Goal: Find specific page/section: Find specific page/section

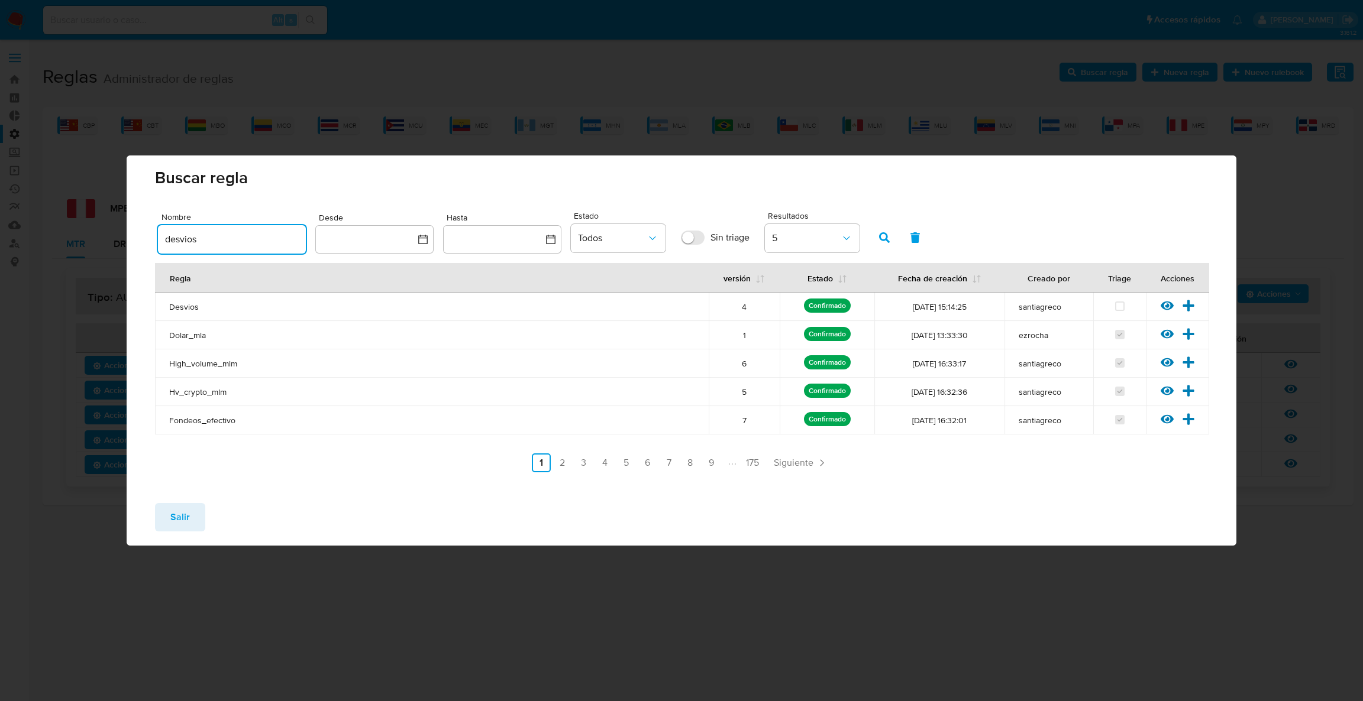
drag, startPoint x: 272, startPoint y: 242, endPoint x: 68, endPoint y: 236, distance: 204.1
click at [69, 237] on div "Buscar regla Nombre desvios Desde Hasta Estado Todos Sin triage Resultados 5 Re…" at bounding box center [681, 350] width 1363 height 701
type input "retiros"
click at [882, 246] on span "button" at bounding box center [884, 238] width 11 height 20
click at [1165, 300] on icon at bounding box center [1166, 305] width 13 height 13
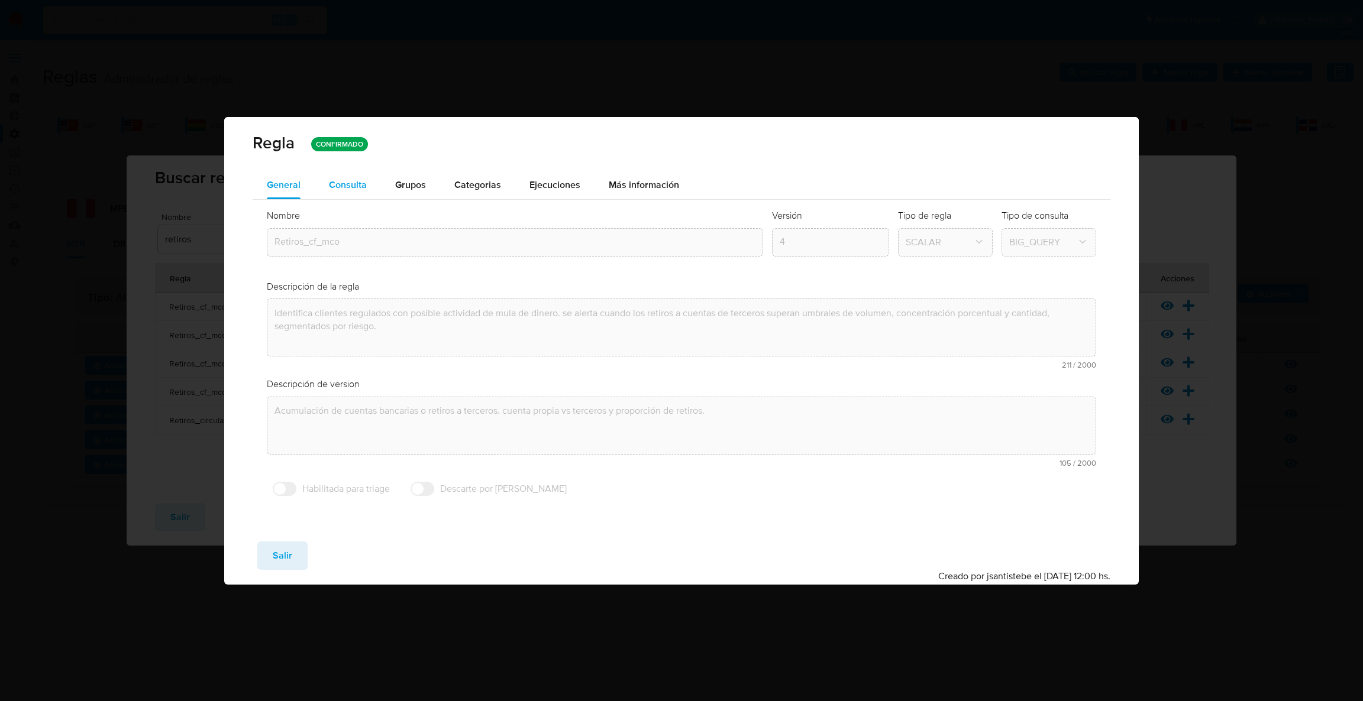
click at [371, 177] on button "Consulta" at bounding box center [348, 185] width 66 height 28
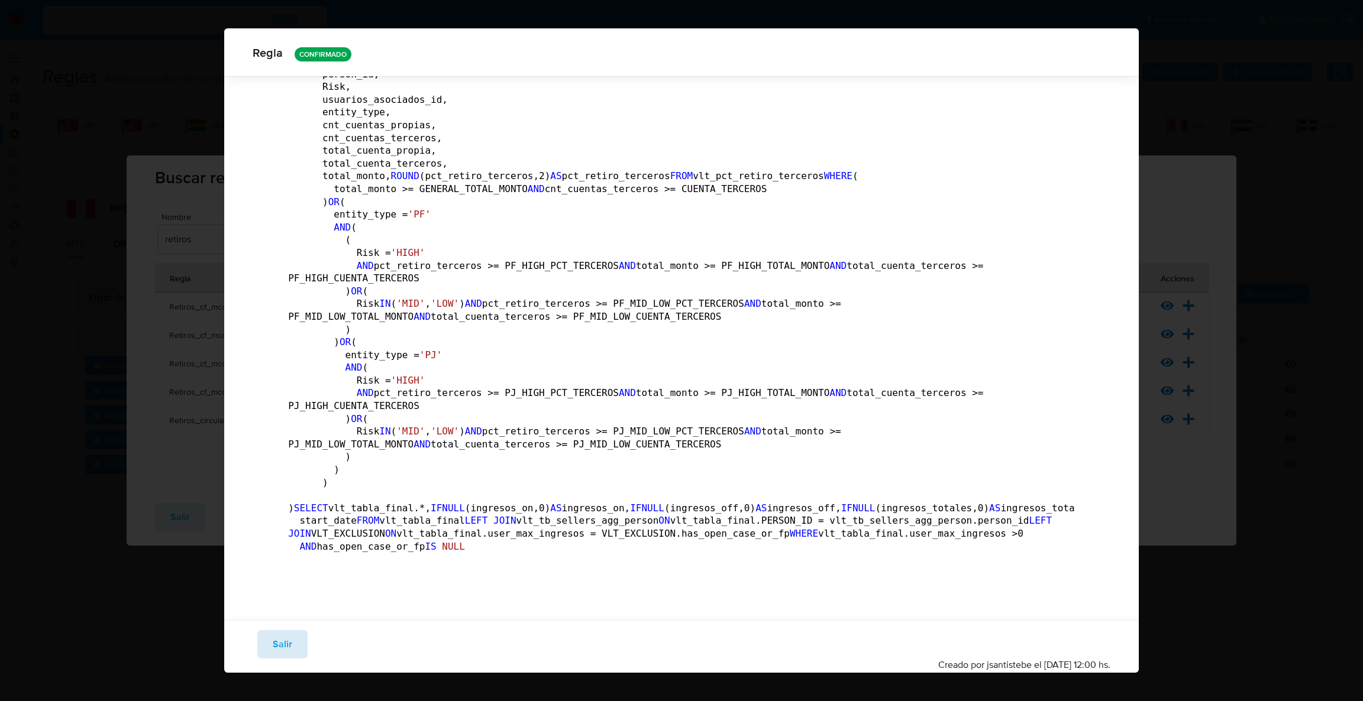
scroll to position [5380, 0]
click at [297, 641] on button "Salir" at bounding box center [282, 644] width 50 height 28
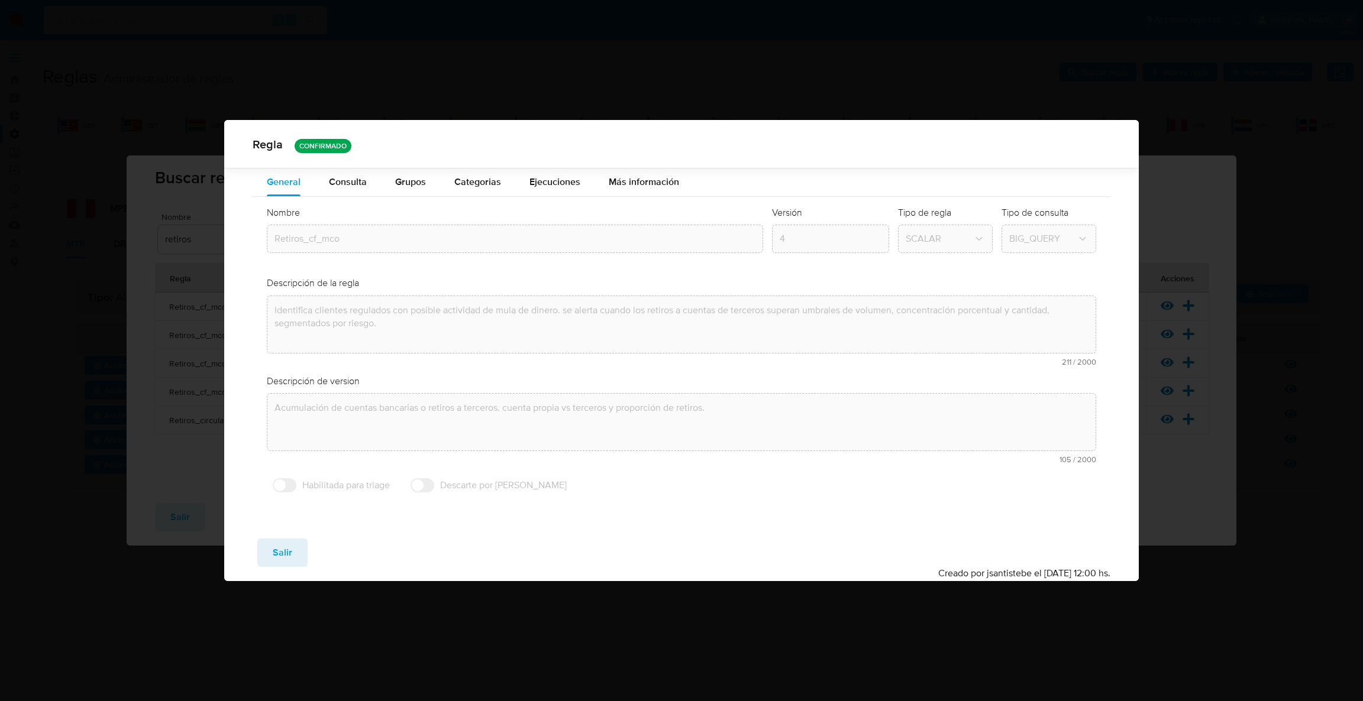
scroll to position [0, 0]
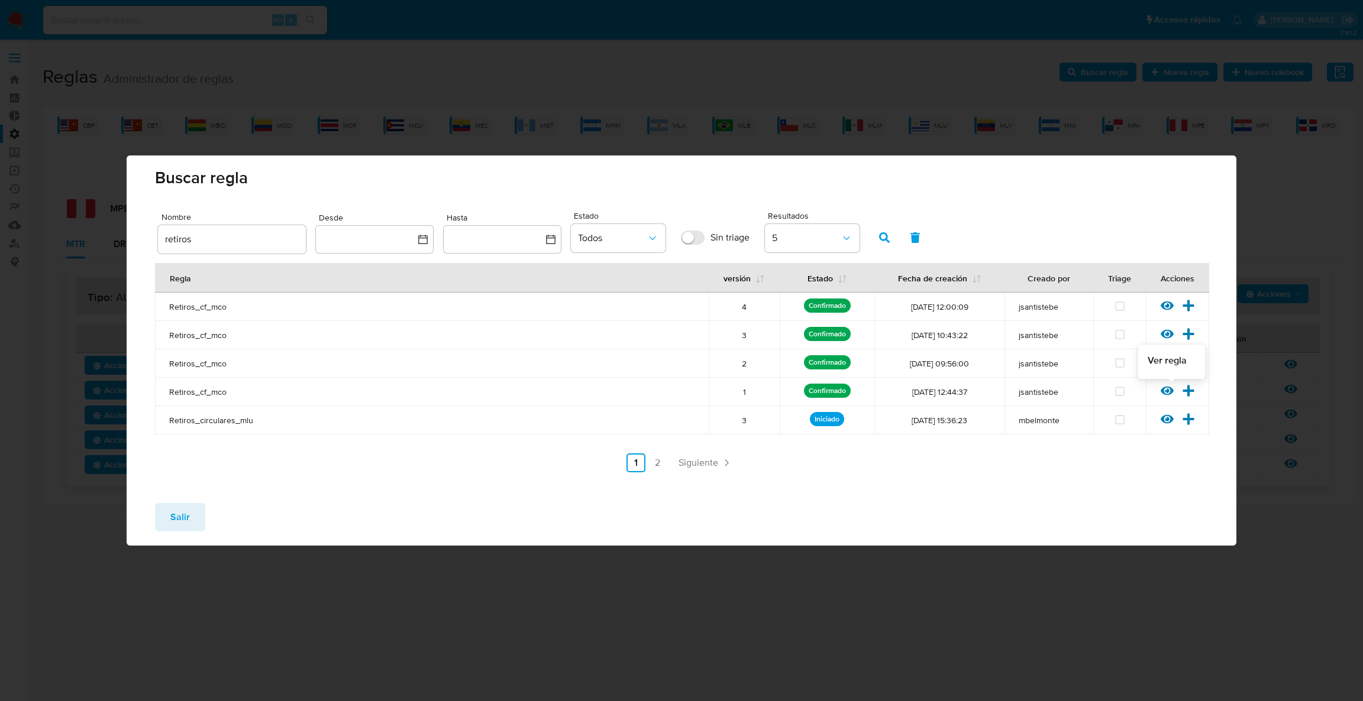
click at [1162, 393] on icon at bounding box center [1166, 391] width 13 height 9
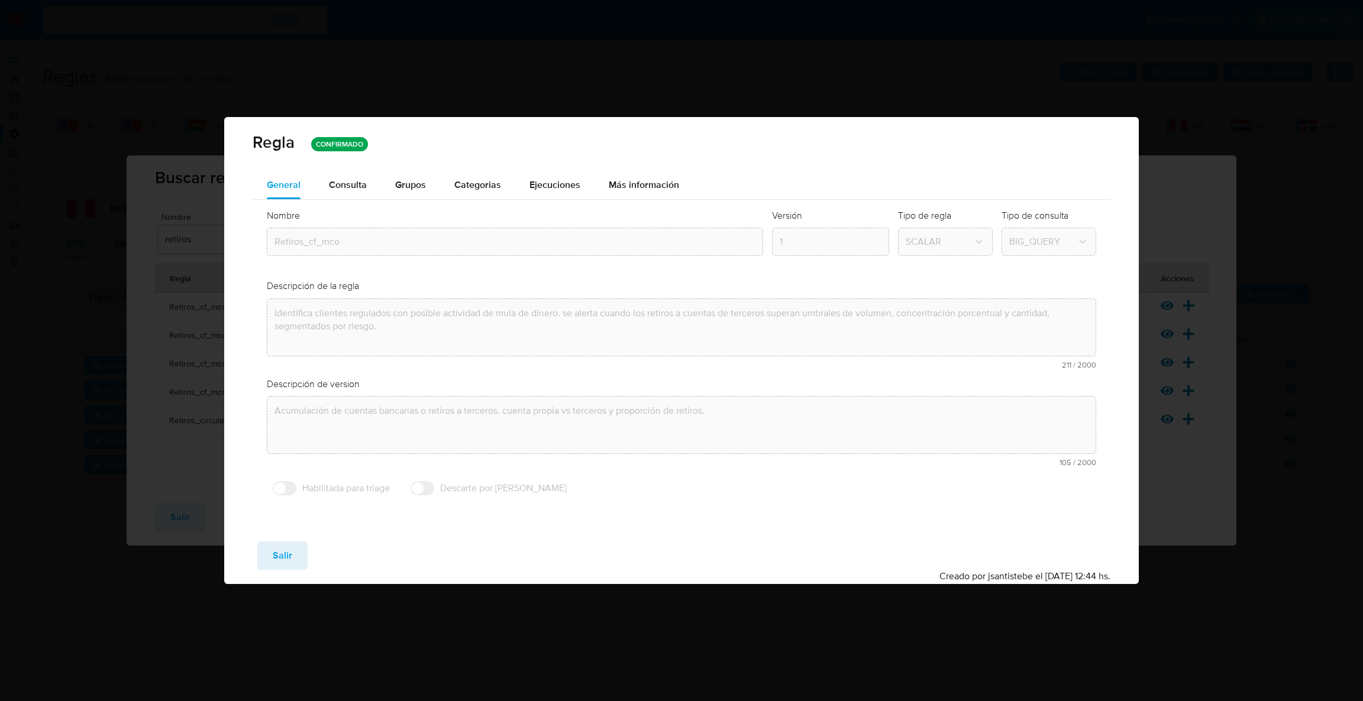
click at [343, 186] on span "Consulta" at bounding box center [348, 185] width 38 height 14
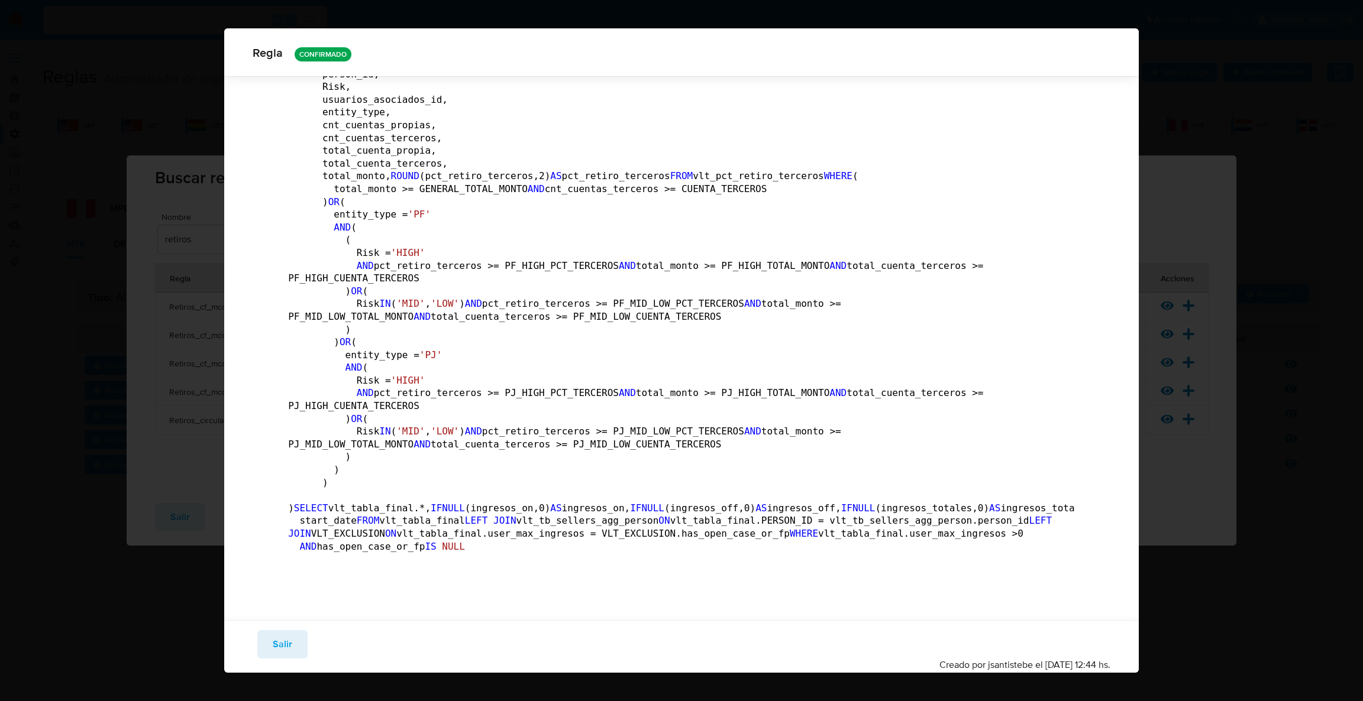
scroll to position [5367, 0]
click at [294, 633] on button "Salir" at bounding box center [282, 644] width 50 height 28
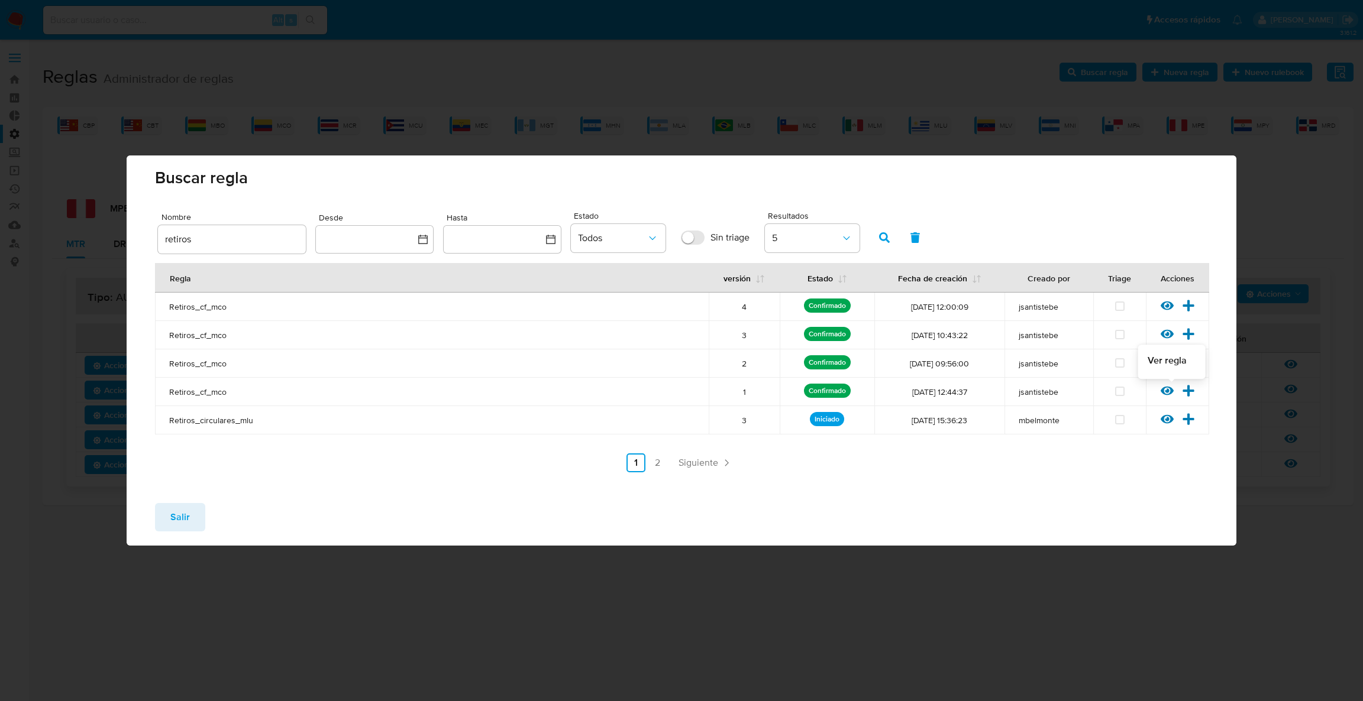
click at [1163, 393] on icon at bounding box center [1166, 391] width 13 height 9
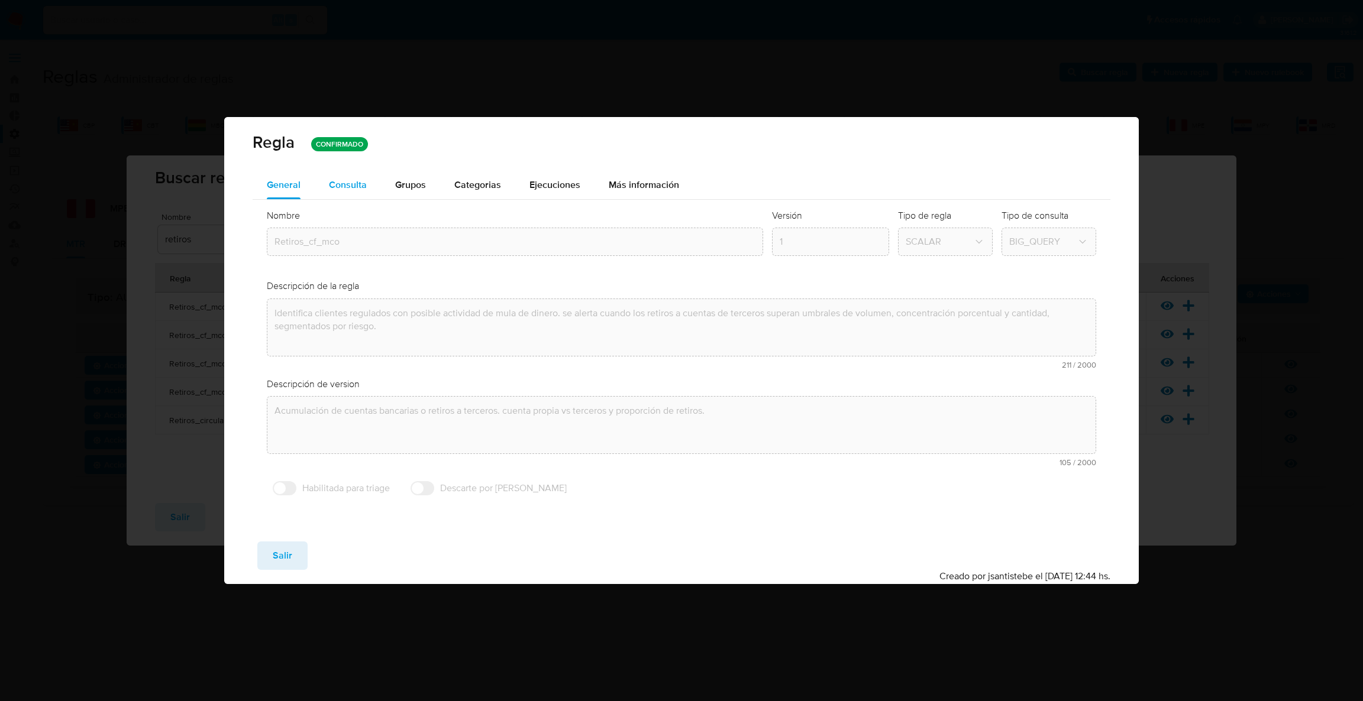
click at [350, 179] on span "Consulta" at bounding box center [348, 185] width 38 height 14
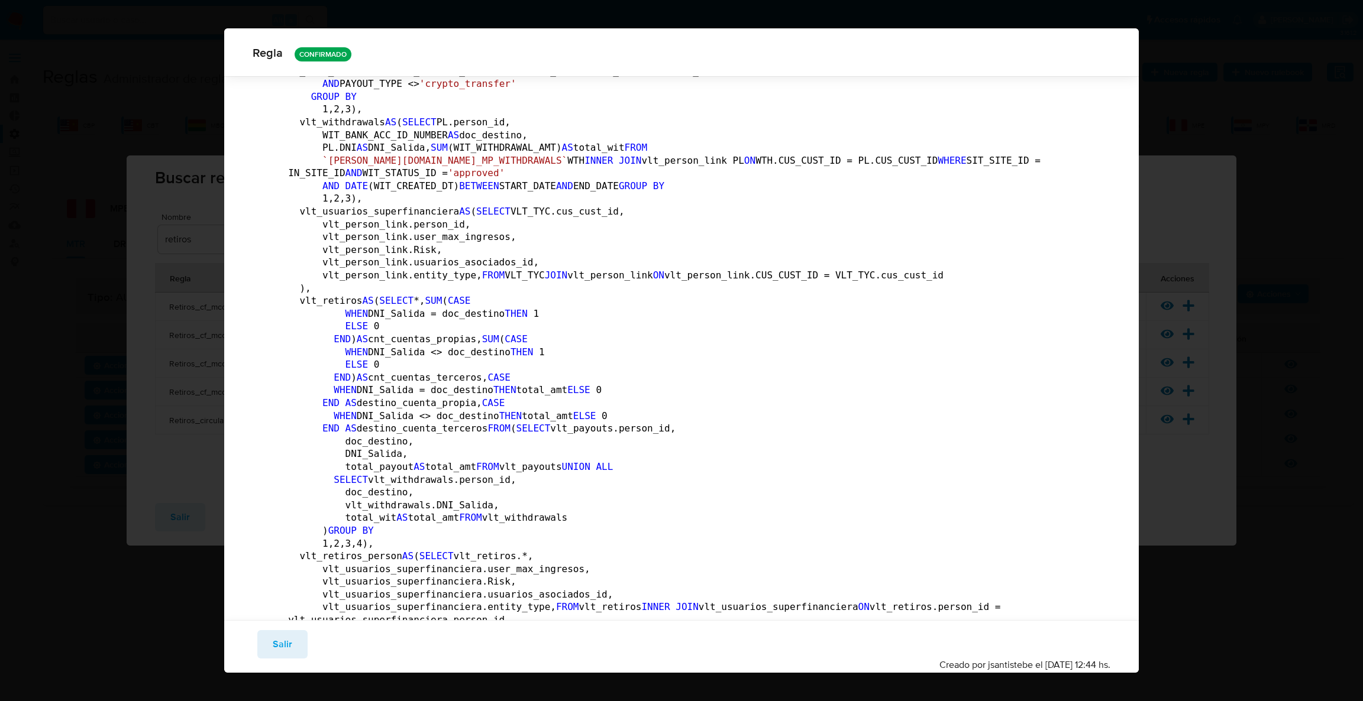
scroll to position [1059, 0]
